Goal: Find specific page/section: Find specific page/section

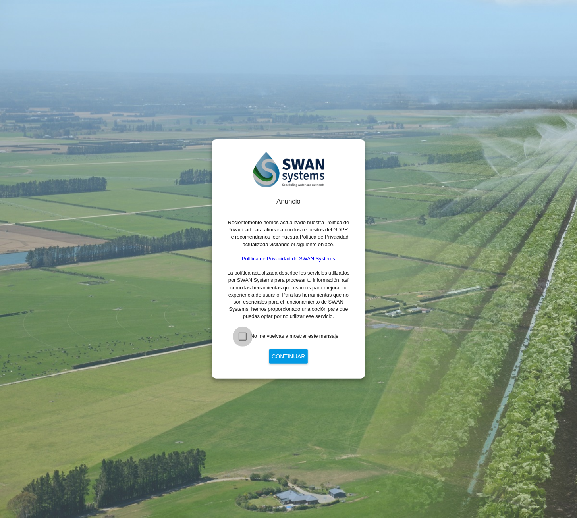
click at [239, 341] on div "No me vuelvas a mostrar este mensaje" at bounding box center [243, 337] width 8 height 8
click at [283, 353] on button "Continuar" at bounding box center [288, 356] width 38 height 14
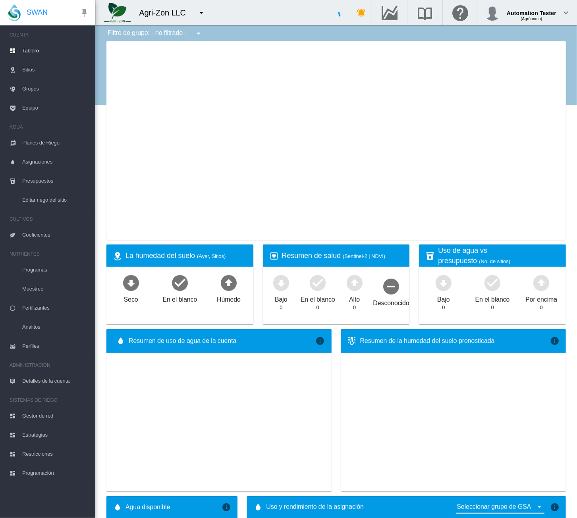
type input "**********"
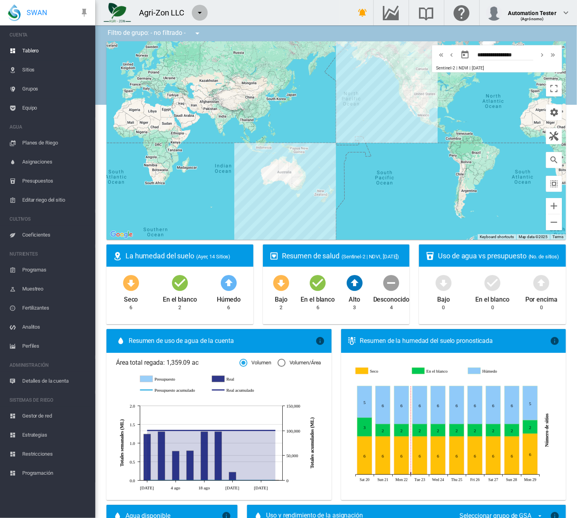
click at [199, 15] on md-icon "icon-menu-down" at bounding box center [200, 13] width 10 height 10
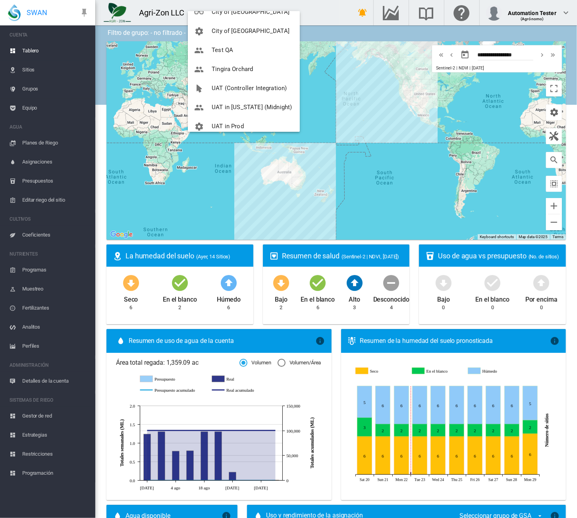
scroll to position [114, 0]
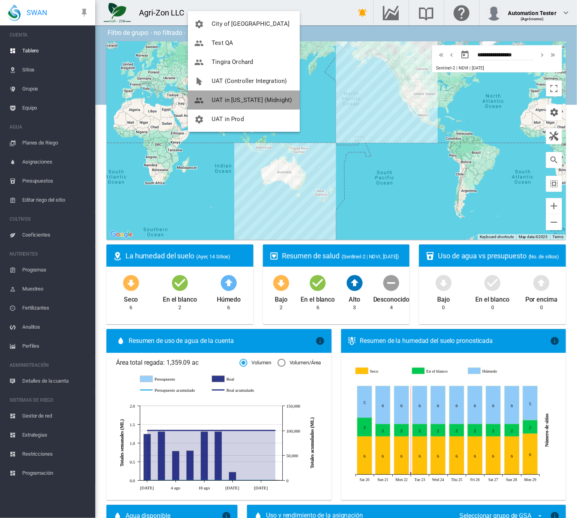
click at [215, 98] on span "UAT in [US_STATE] (Midnight)" at bounding box center [252, 99] width 80 height 7
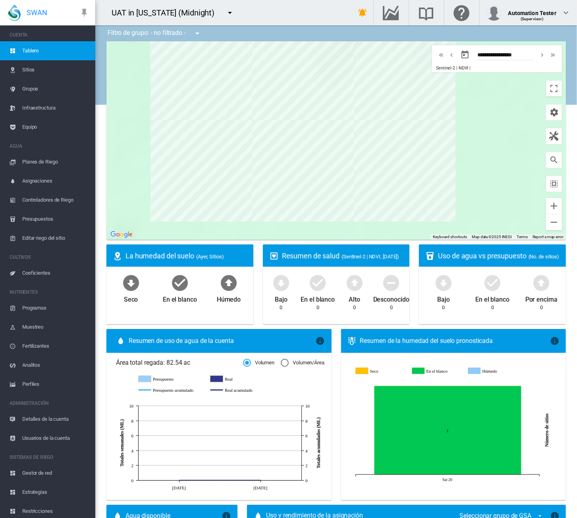
click at [277, 12] on div "UAT in [US_STATE] (Midnight)" at bounding box center [217, 12] width 245 height 25
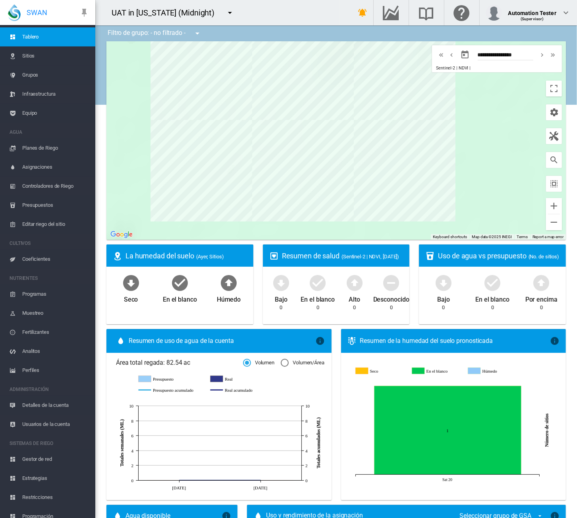
scroll to position [21, 0]
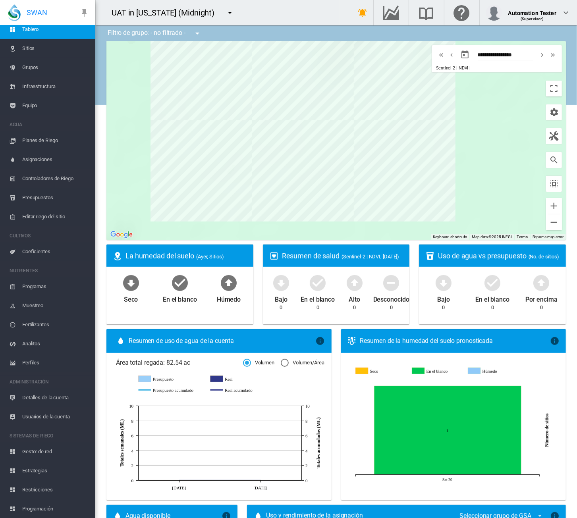
click at [33, 488] on span "Restricciones" at bounding box center [55, 489] width 67 height 19
